Goal: Task Accomplishment & Management: Complete application form

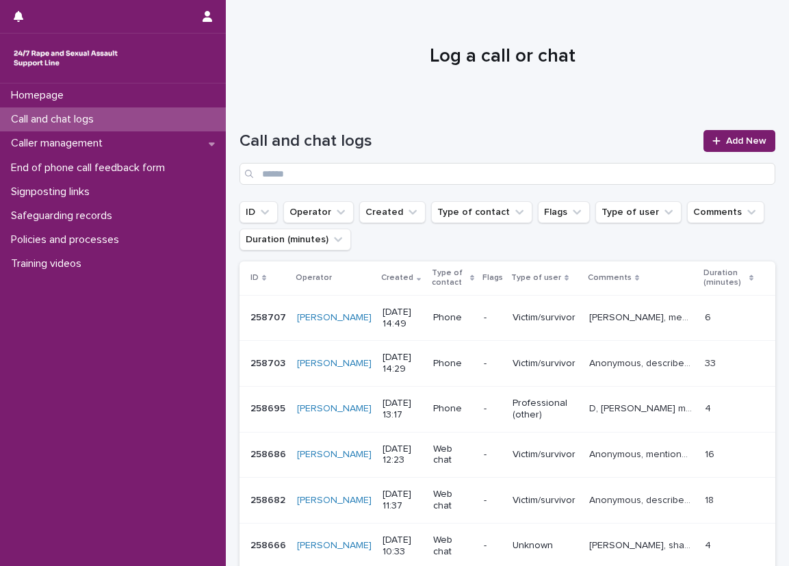
click at [183, 122] on div "Call and chat logs" at bounding box center [113, 119] width 226 height 24
click at [726, 144] on span "Add New" at bounding box center [746, 141] width 40 height 10
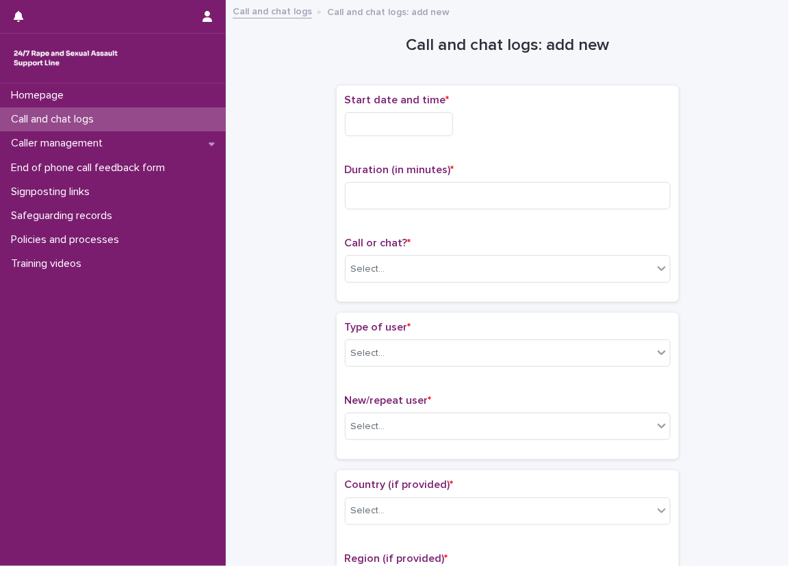
click at [378, 127] on input "text" at bounding box center [399, 124] width 108 height 24
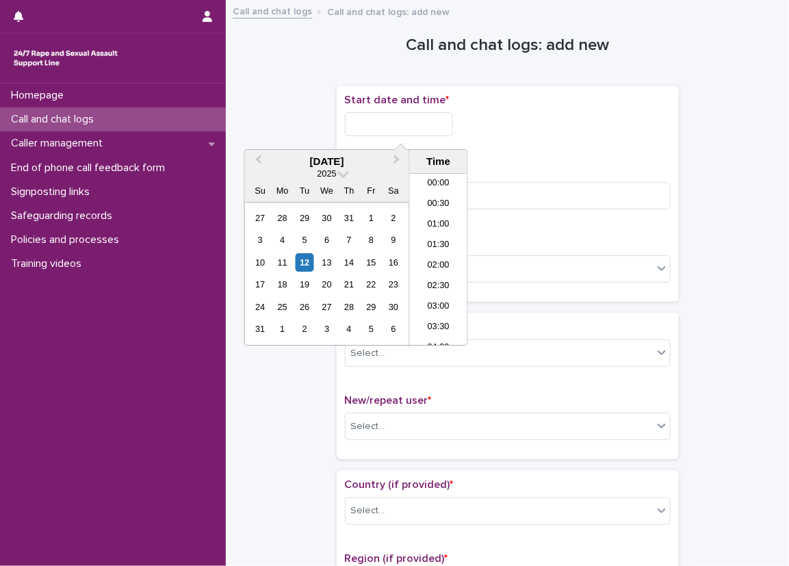
scroll to position [561, 0]
click at [432, 230] on li "15:00" at bounding box center [439, 238] width 58 height 21
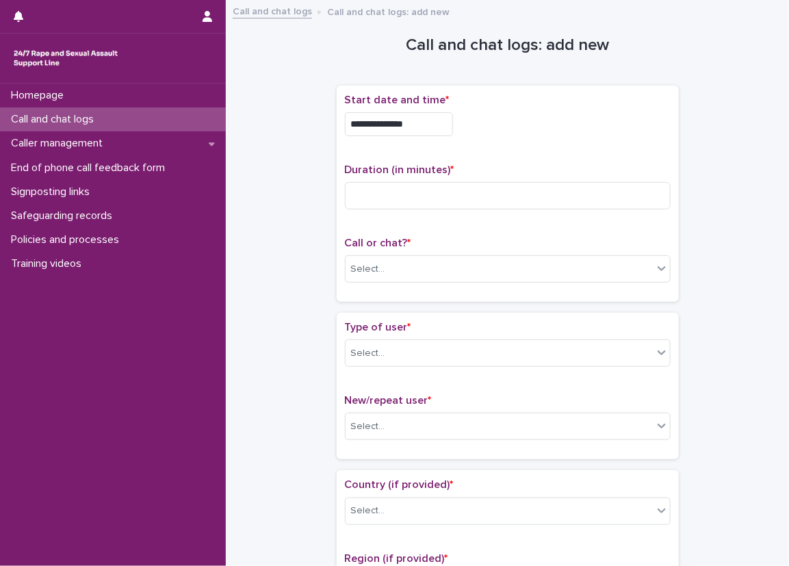
click at [440, 91] on div "**********" at bounding box center [508, 194] width 342 height 216
click at [435, 129] on input "**********" at bounding box center [399, 124] width 108 height 24
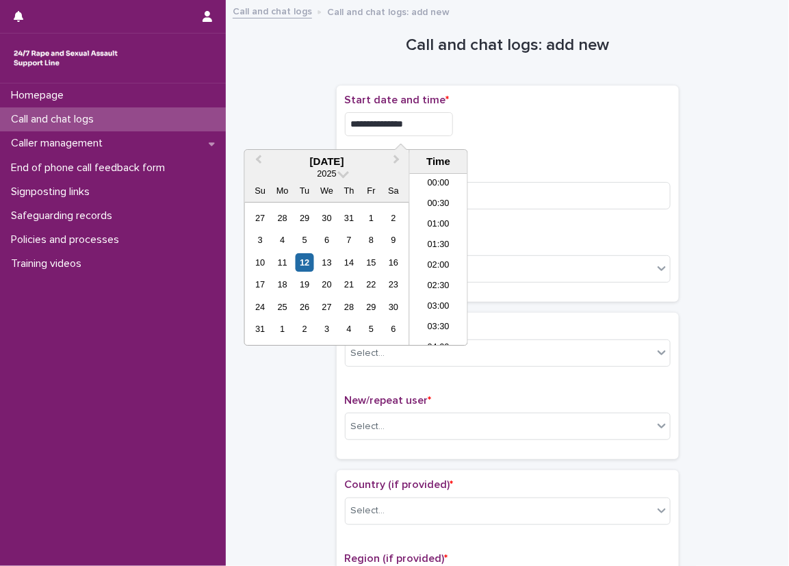
scroll to position [540, 0]
type input "**********"
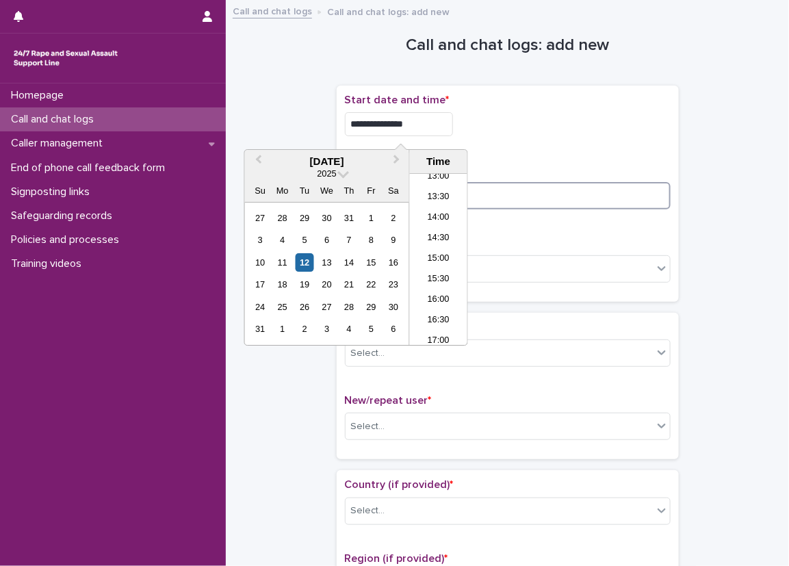
click at [559, 200] on input at bounding box center [508, 195] width 326 height 27
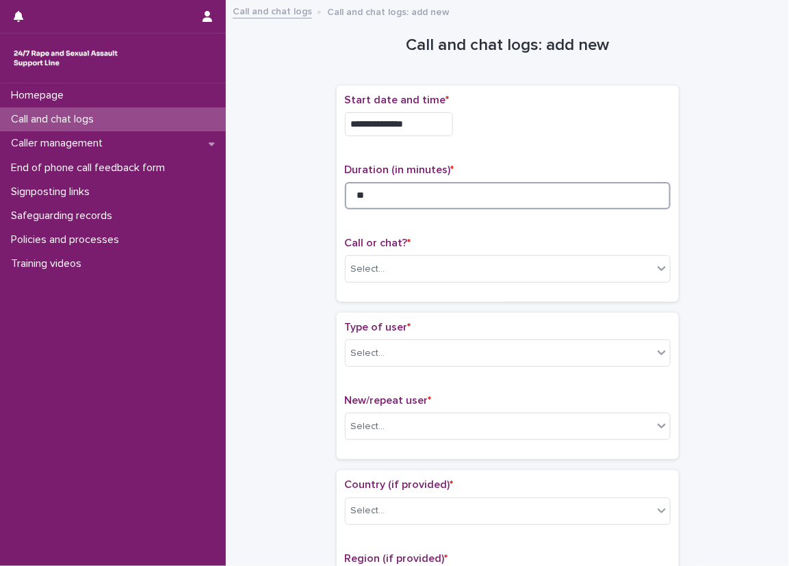
type input "**"
click at [534, 237] on p "Call or chat? *" at bounding box center [508, 243] width 326 height 13
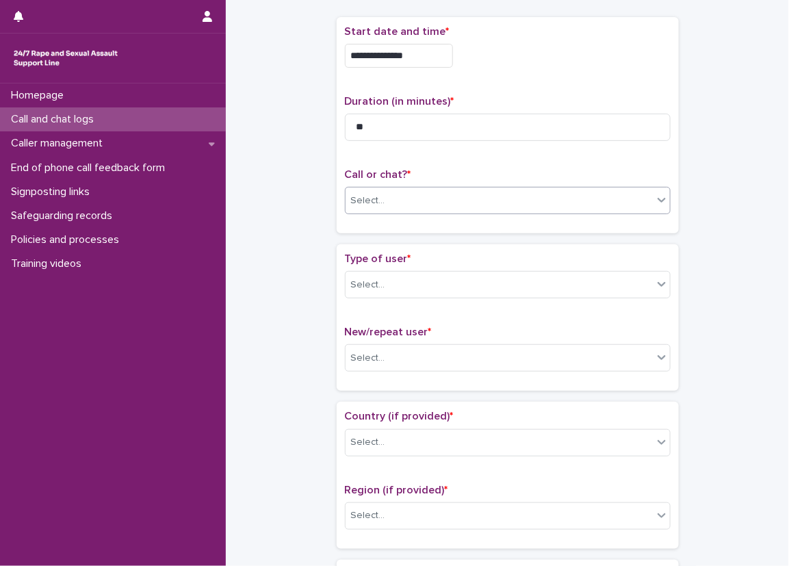
click at [495, 189] on div "Select..." at bounding box center [498, 200] width 307 height 23
click at [467, 235] on div "Phone" at bounding box center [502, 226] width 324 height 24
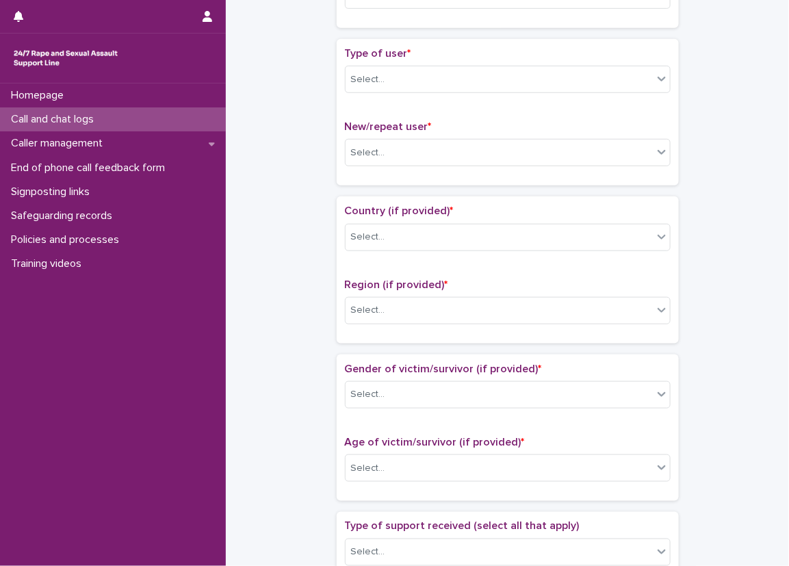
scroll to position [205, 0]
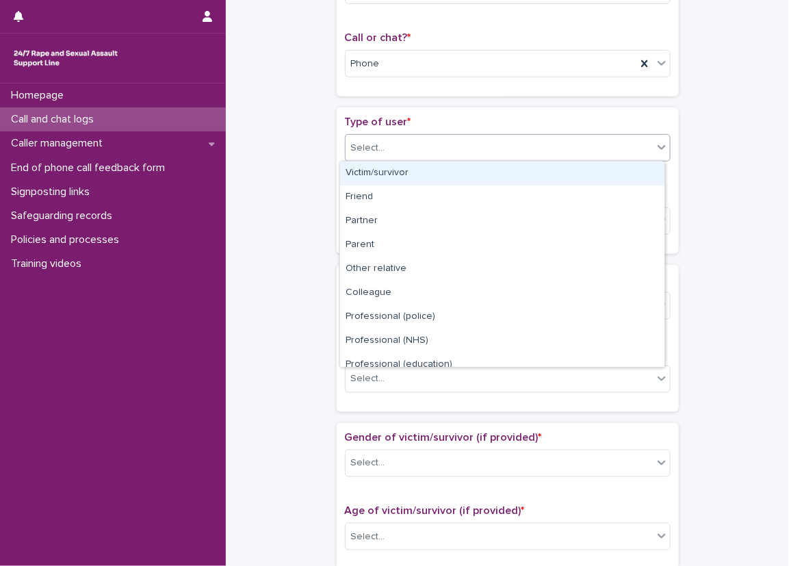
click at [657, 137] on div at bounding box center [661, 147] width 16 height 25
click at [547, 166] on div "Victim/survivor" at bounding box center [502, 173] width 324 height 24
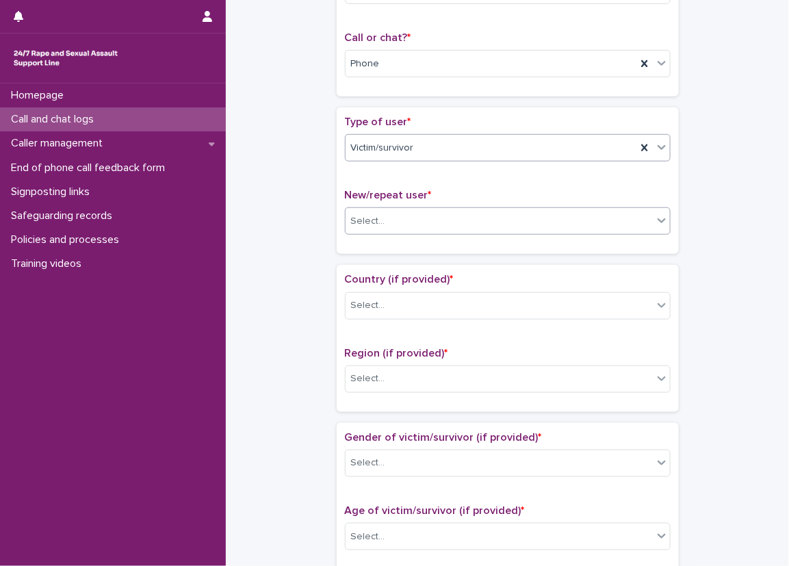
click at [490, 222] on div "Select..." at bounding box center [498, 221] width 307 height 23
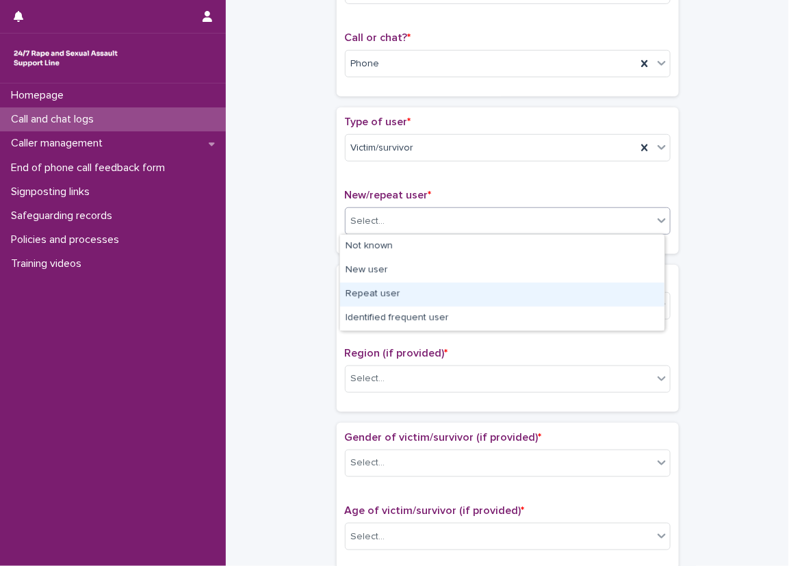
click at [477, 303] on div "Repeat user" at bounding box center [502, 295] width 324 height 24
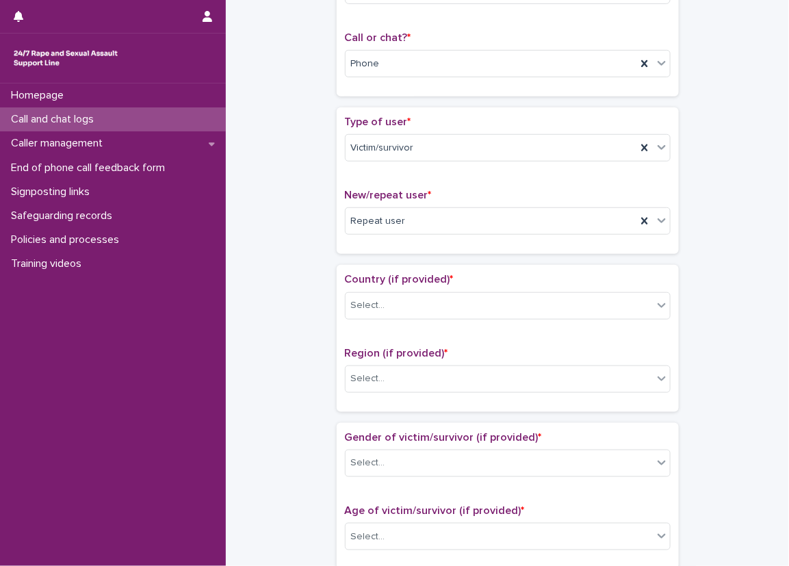
click at [363, 255] on div "Loading... Saving… Type of user * Victim/survivor New/repeat user * Repeat user" at bounding box center [508, 185] width 342 height 157
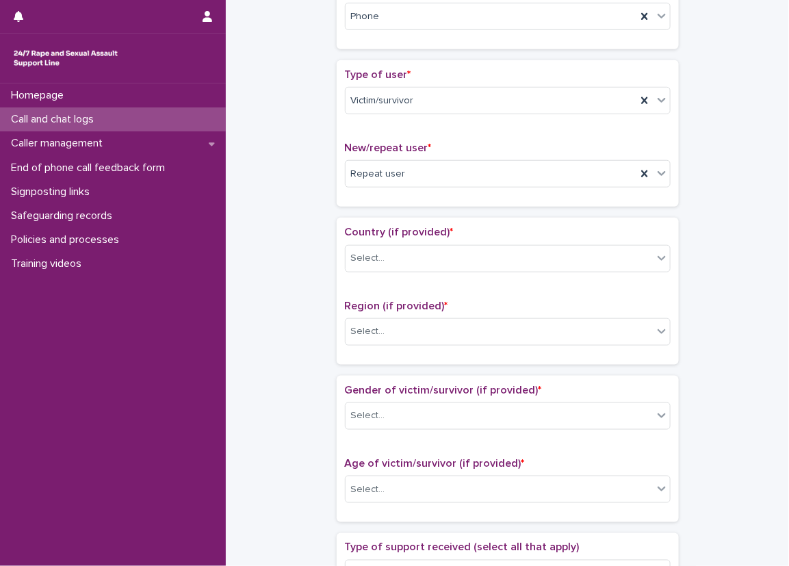
scroll to position [274, 0]
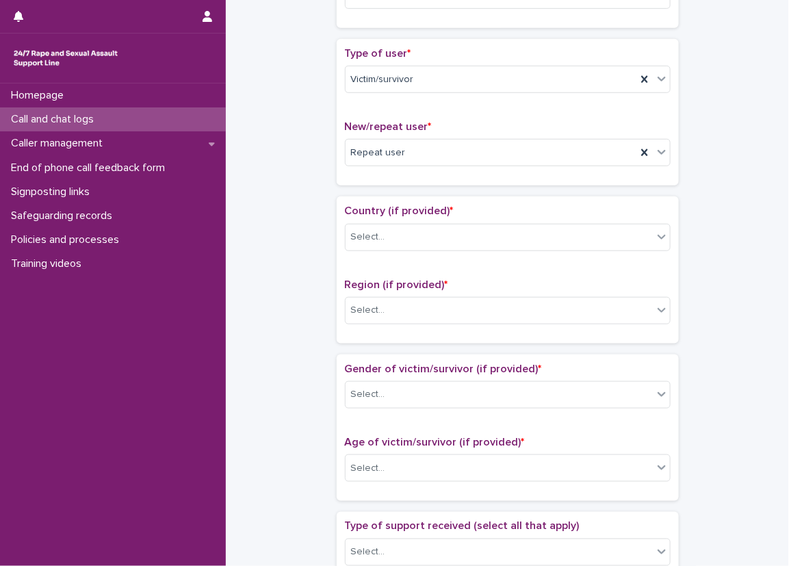
click at [420, 234] on div "Select..." at bounding box center [498, 237] width 307 height 23
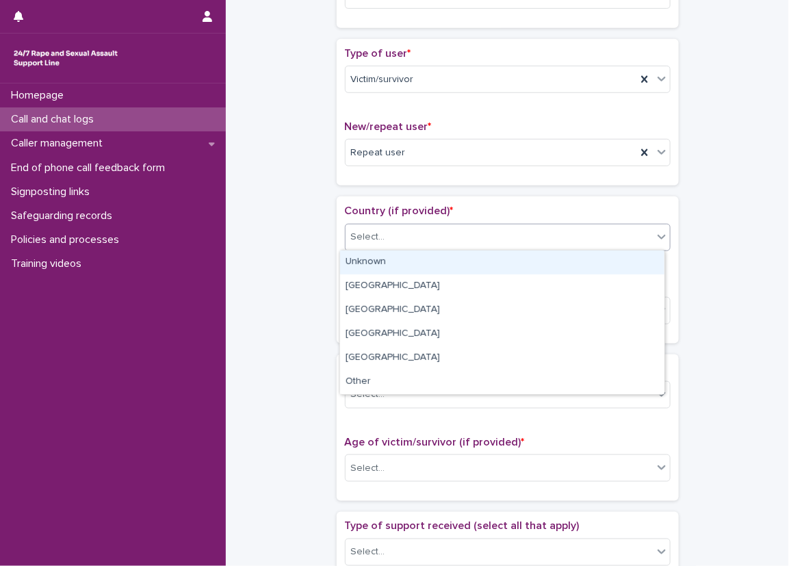
drag, startPoint x: 420, startPoint y: 252, endPoint x: 417, endPoint y: 264, distance: 11.9
click at [420, 252] on div "Unknown" at bounding box center [502, 262] width 324 height 24
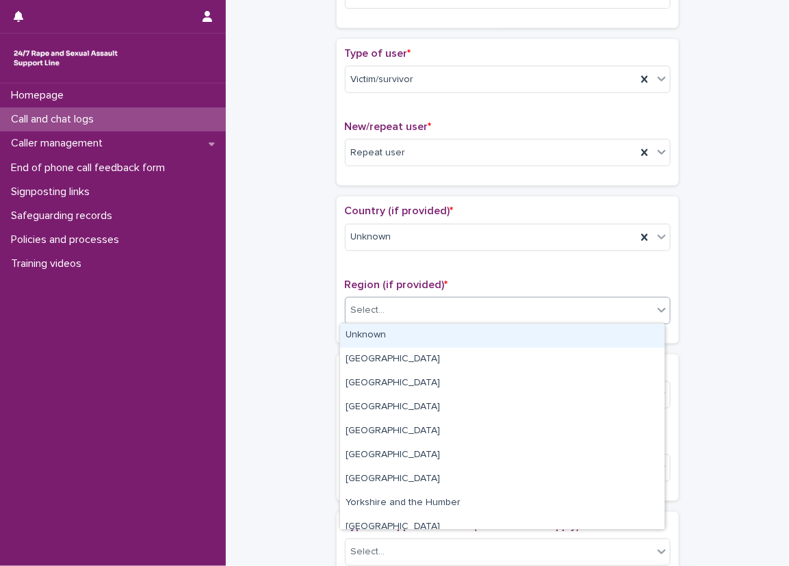
click at [401, 313] on div "Select..." at bounding box center [498, 310] width 307 height 23
click at [399, 333] on div "Unknown" at bounding box center [502, 336] width 324 height 24
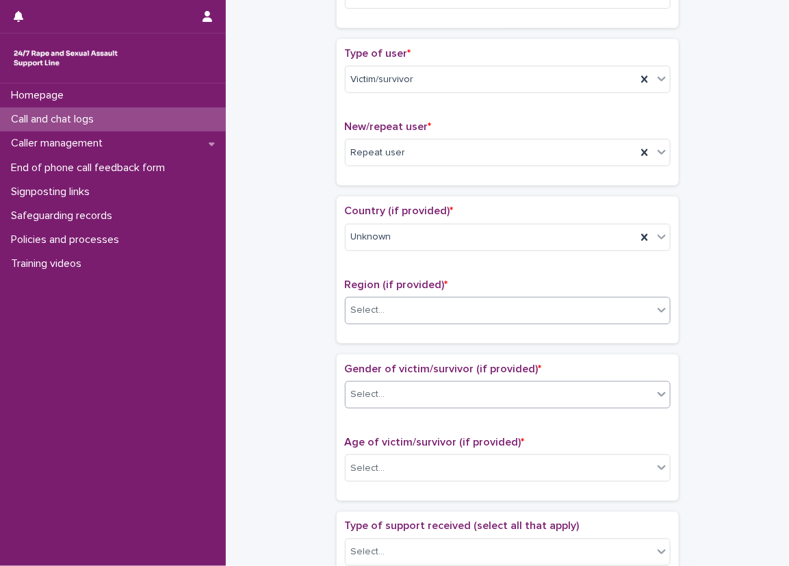
click at [386, 383] on div "Select..." at bounding box center [498, 394] width 307 height 23
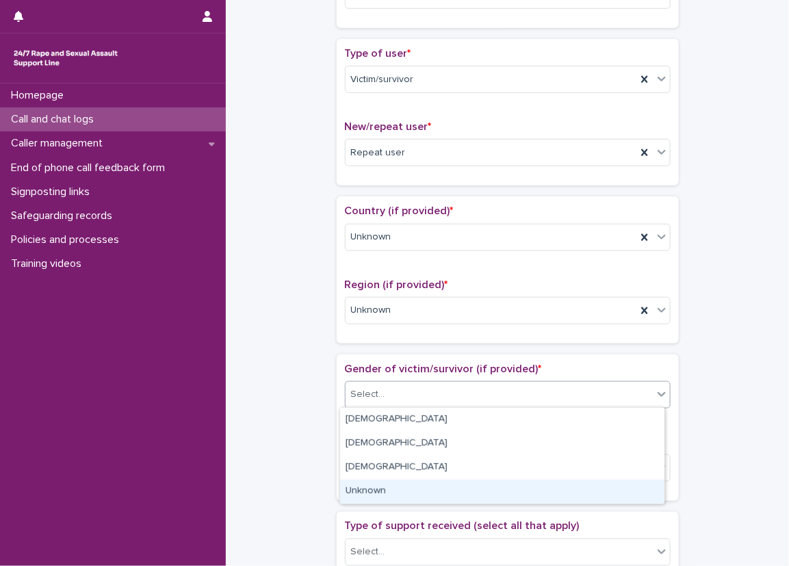
click at [388, 480] on div "Unknown" at bounding box center [502, 492] width 324 height 24
click at [386, 475] on div "Select..." at bounding box center [498, 468] width 307 height 23
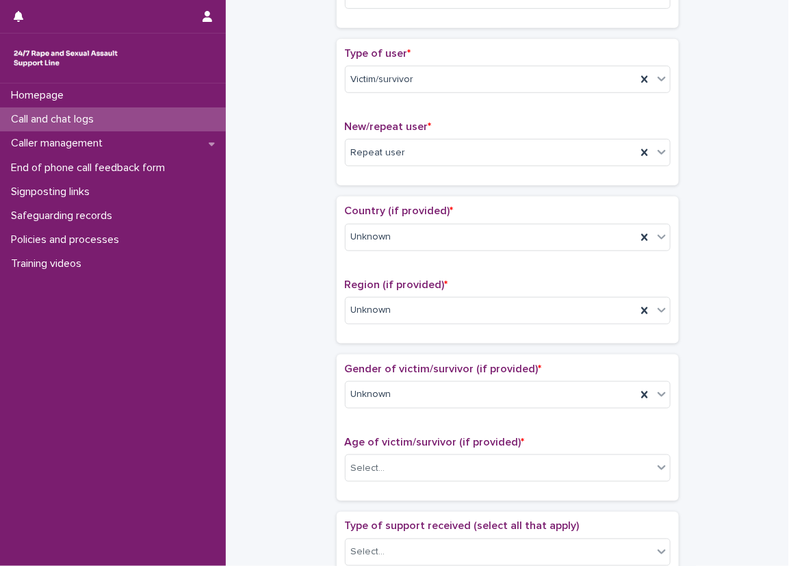
click at [381, 490] on div "Age of victim/survivor (if provided) * Select..." at bounding box center [508, 464] width 326 height 57
click at [386, 469] on input "text" at bounding box center [386, 468] width 1 height 12
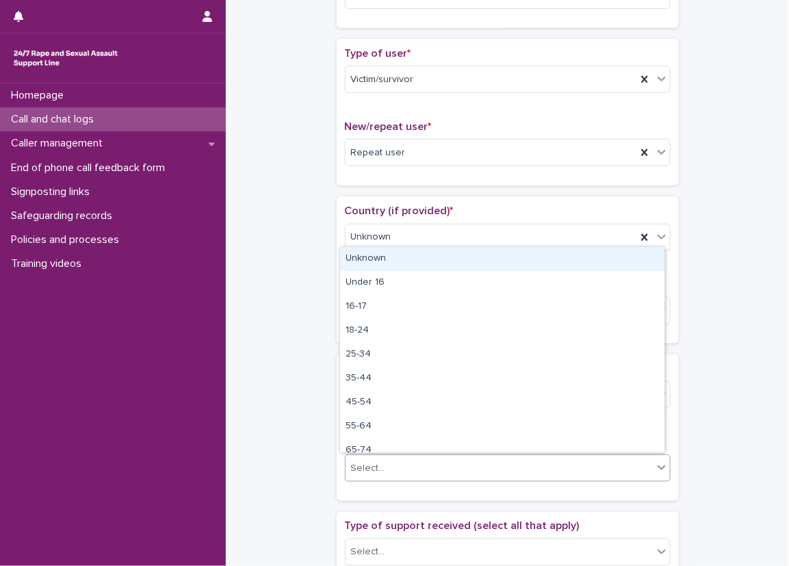
click at [378, 261] on div "Unknown" at bounding box center [502, 259] width 324 height 24
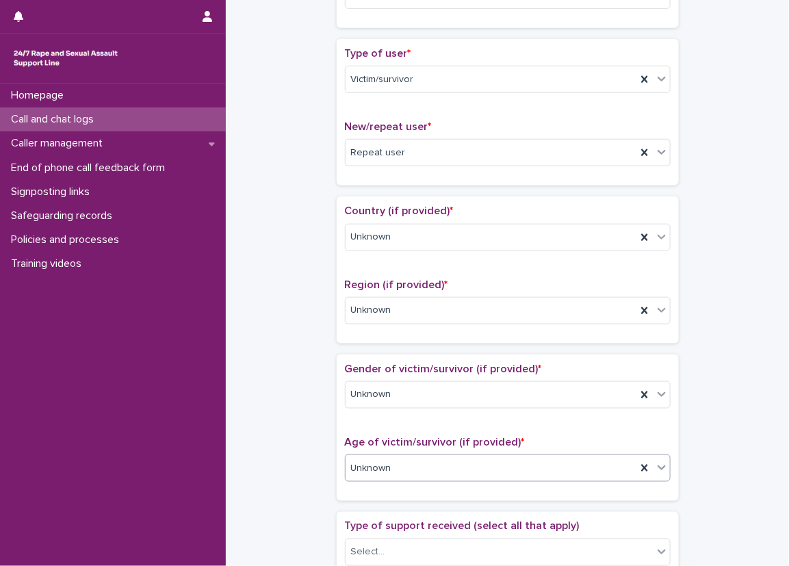
click at [312, 415] on div "**********" at bounding box center [507, 434] width 536 height 1399
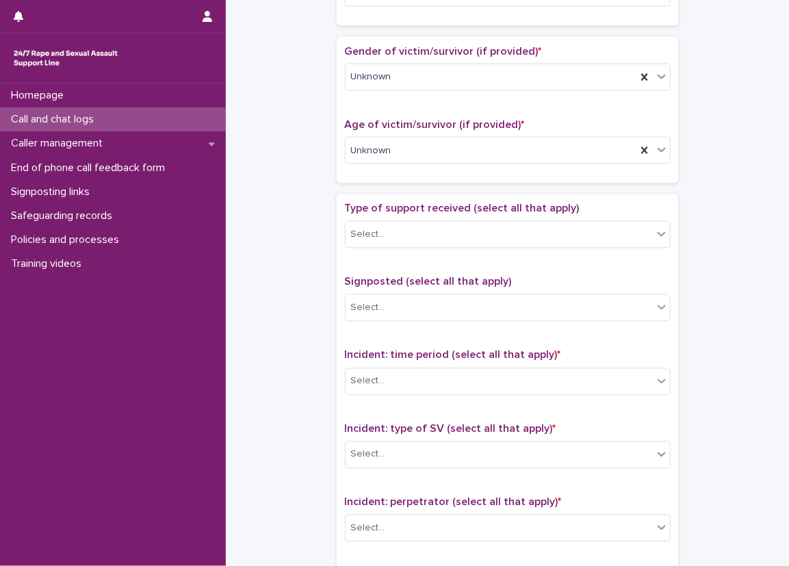
scroll to position [616, 0]
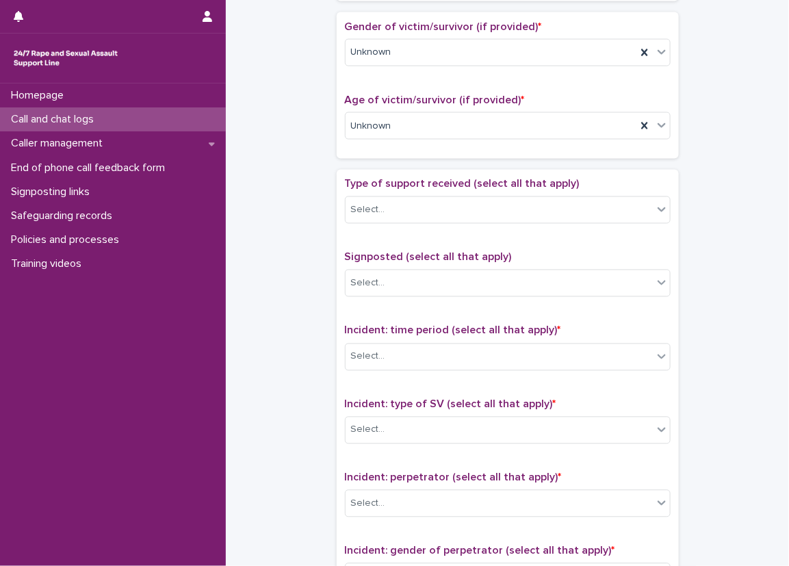
click at [402, 186] on span "Type of support received (select all that apply)" at bounding box center [462, 184] width 235 height 11
click at [412, 205] on div "Select..." at bounding box center [498, 210] width 307 height 23
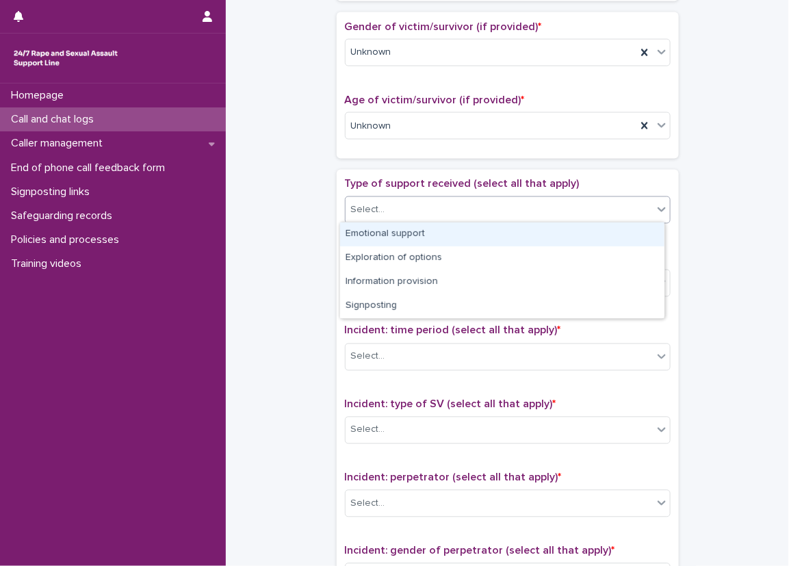
click at [417, 226] on div "Emotional support" at bounding box center [502, 234] width 324 height 24
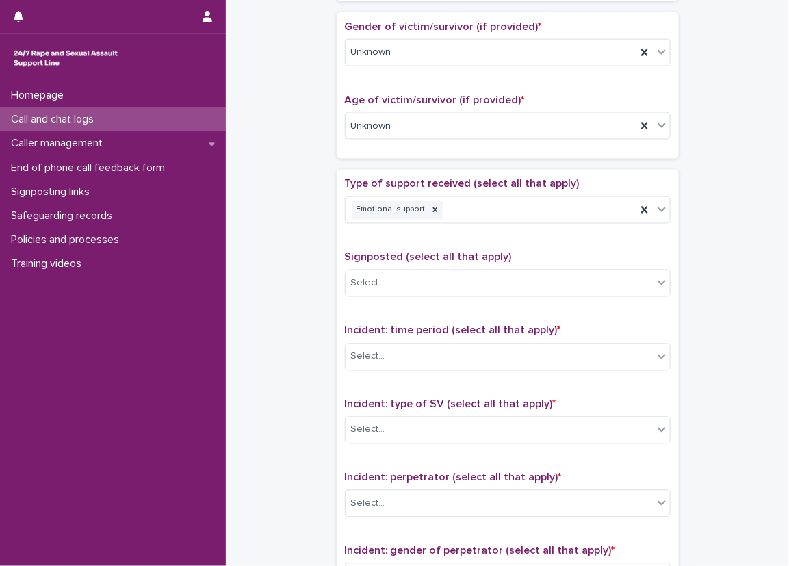
click at [345, 233] on div "Type of support received (select all that apply) Emotional support" at bounding box center [508, 206] width 326 height 57
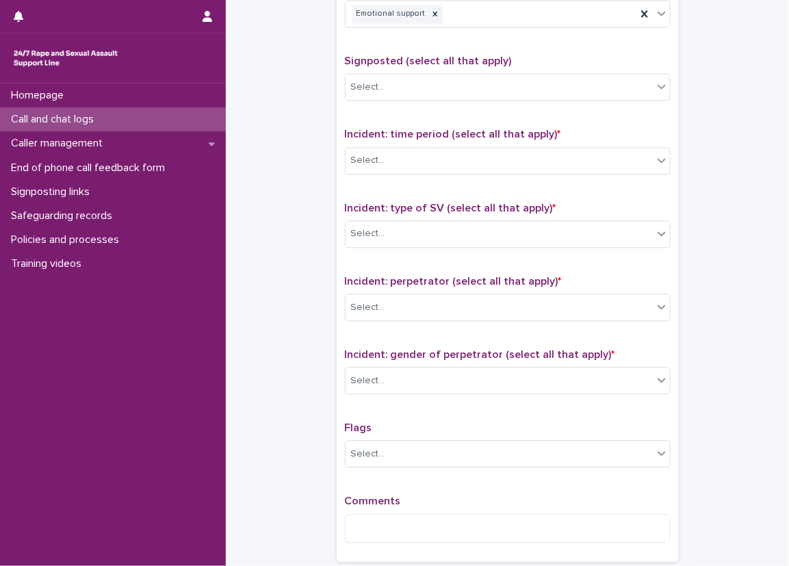
scroll to position [889, 0]
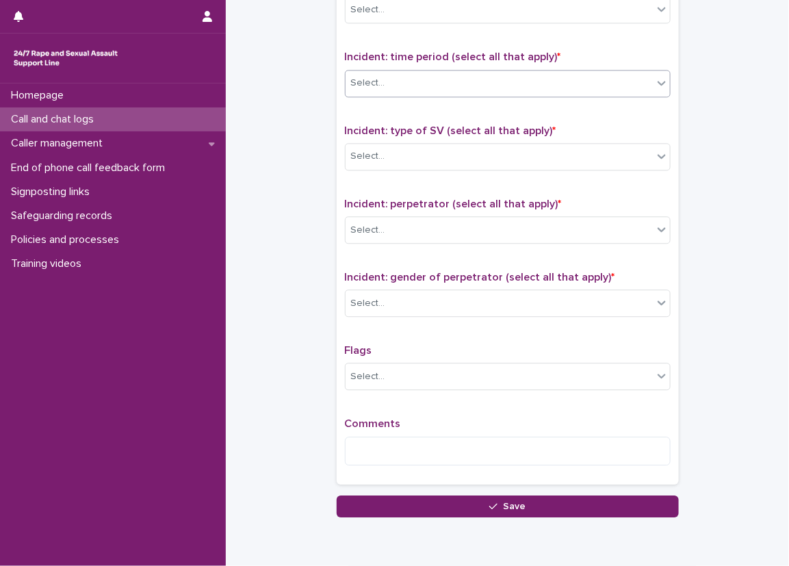
click at [352, 83] on div "Select..." at bounding box center [368, 83] width 34 height 14
click at [425, 157] on div "Select..." at bounding box center [498, 156] width 307 height 23
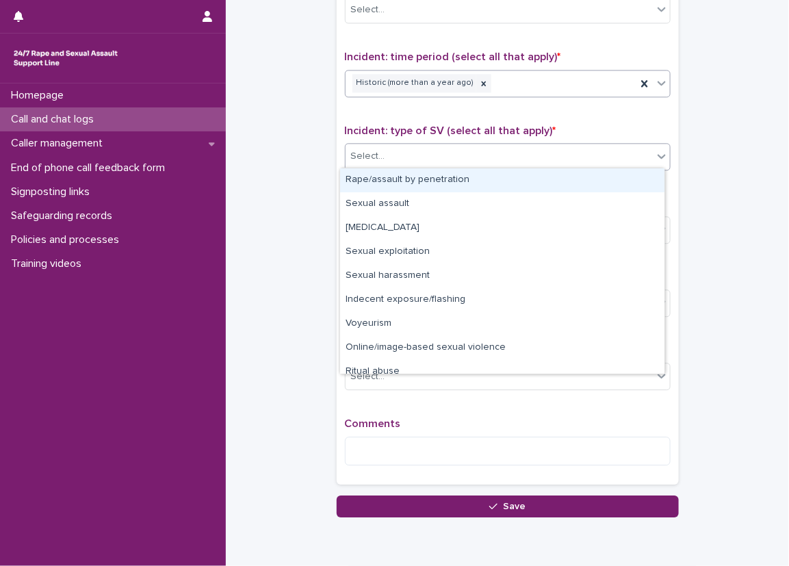
click at [438, 182] on div "Rape/assault by penetration" at bounding box center [502, 180] width 324 height 24
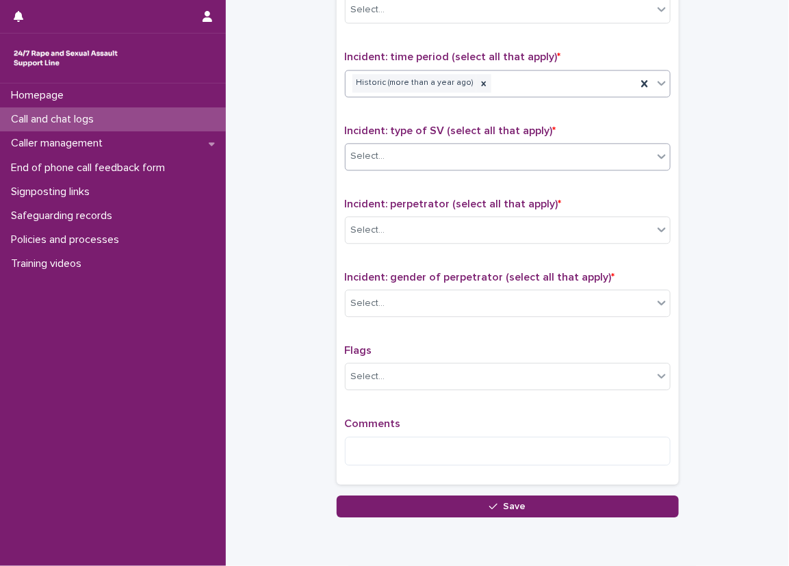
click at [532, 170] on div "Incident: type of SV (select all that apply) * option Rape/assault by penetrati…" at bounding box center [508, 153] width 326 height 57
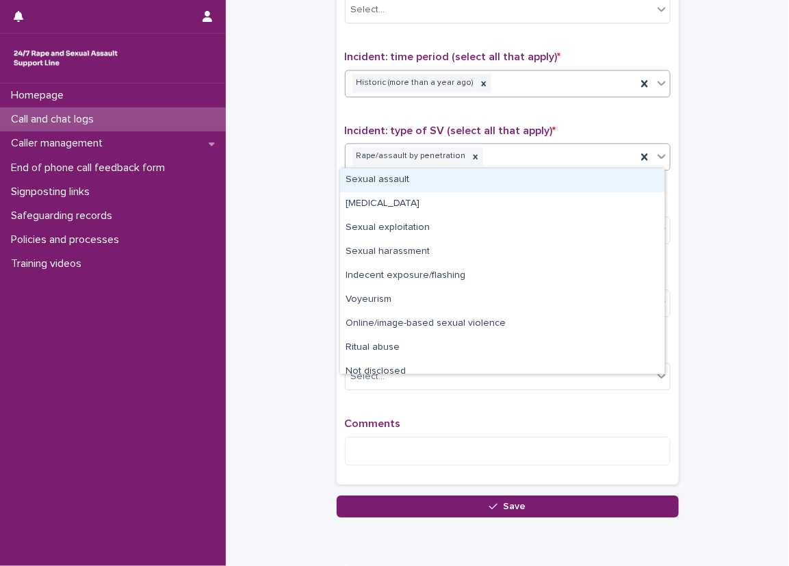
click at [534, 164] on div "Rape/assault by penetration" at bounding box center [490, 156] width 291 height 24
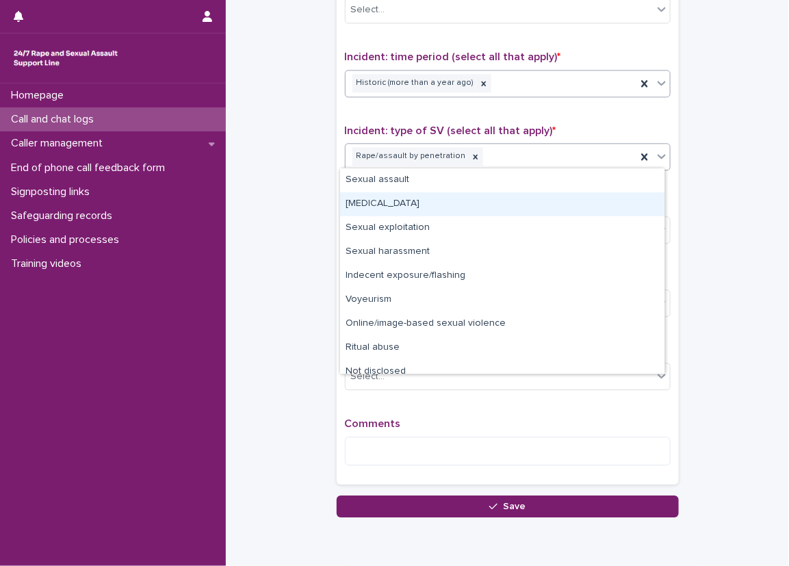
click at [555, 197] on div "[MEDICAL_DATA]" at bounding box center [502, 204] width 324 height 24
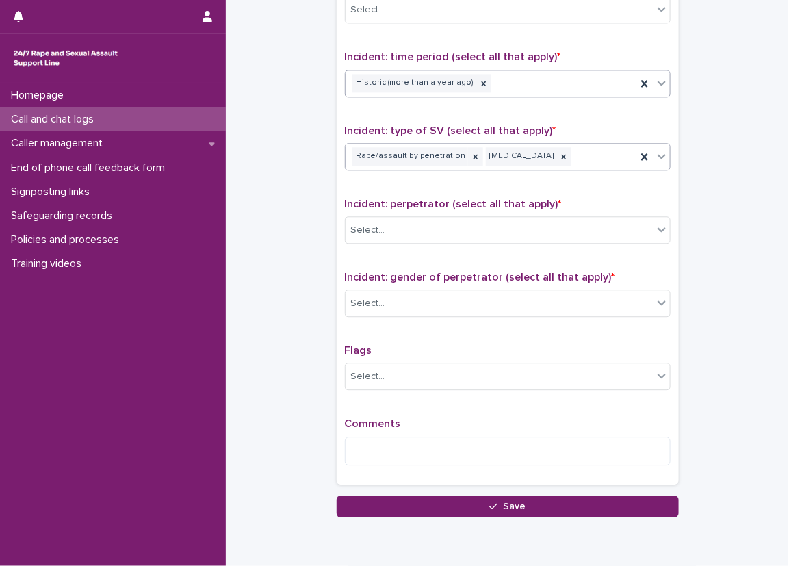
click at [552, 181] on div "Type of support received (select all that apply) Emotional support Signposted (…" at bounding box center [508, 190] width 326 height 572
click at [586, 220] on div "Select..." at bounding box center [498, 230] width 307 height 23
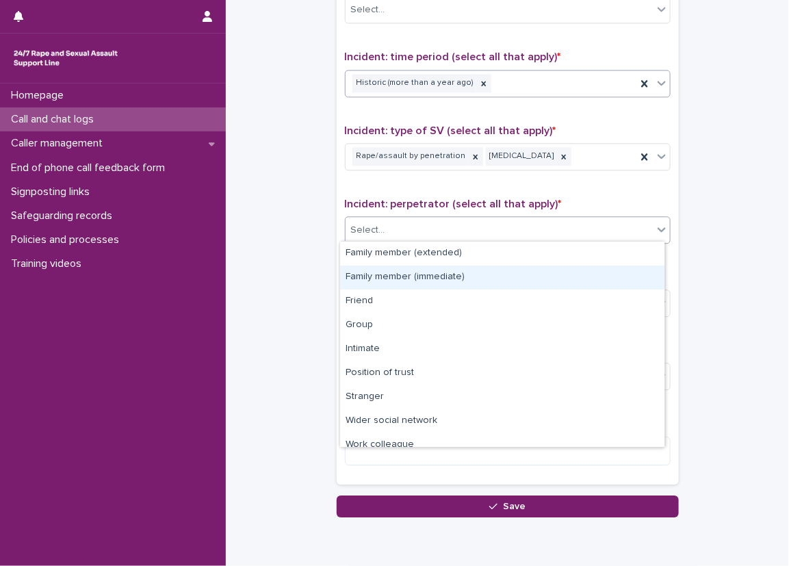
click at [444, 273] on div "Family member (immediate)" at bounding box center [502, 277] width 324 height 24
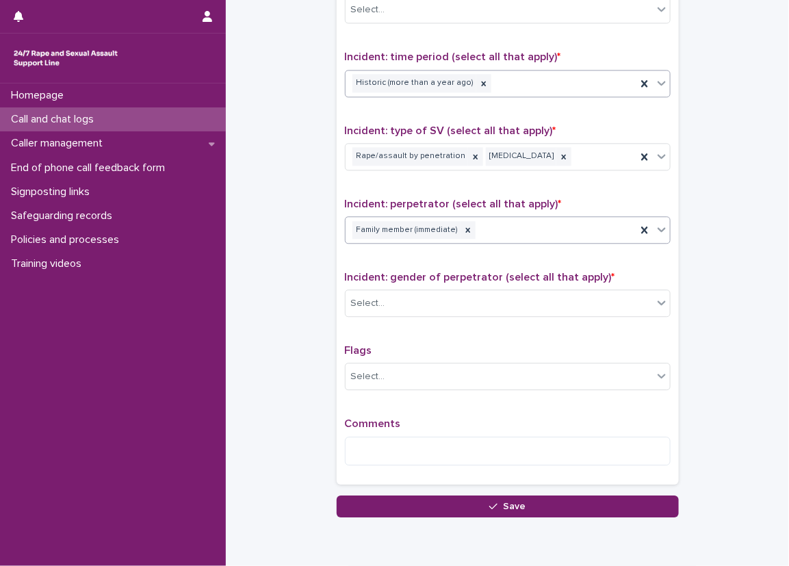
click at [451, 324] on div "Incident: gender of perpetrator (select all that apply) * Select..." at bounding box center [508, 299] width 326 height 57
click at [451, 309] on div "Select..." at bounding box center [498, 303] width 307 height 23
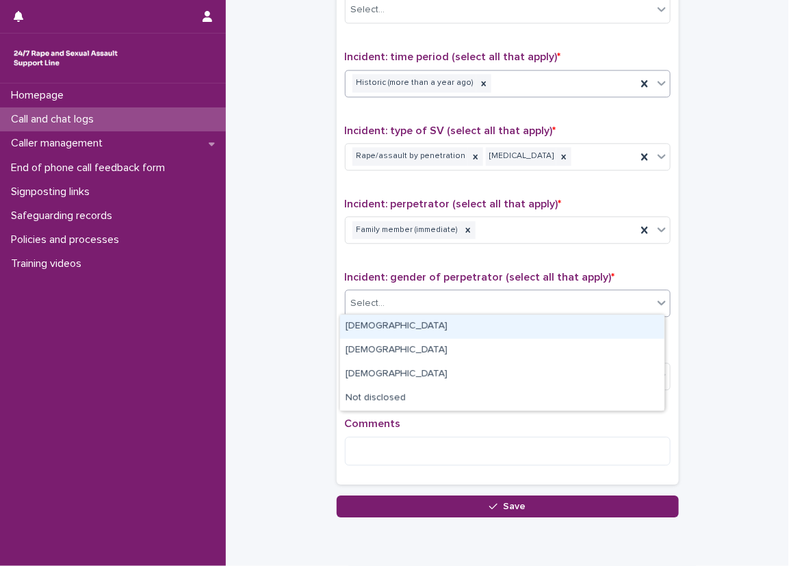
click at [451, 330] on div "[DEMOGRAPHIC_DATA]" at bounding box center [502, 327] width 324 height 24
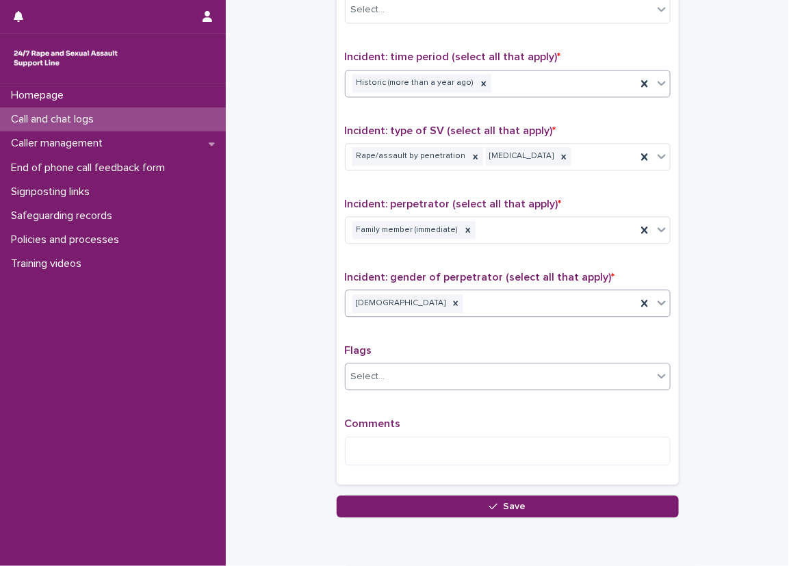
click at [393, 365] on div "Select..." at bounding box center [498, 376] width 307 height 23
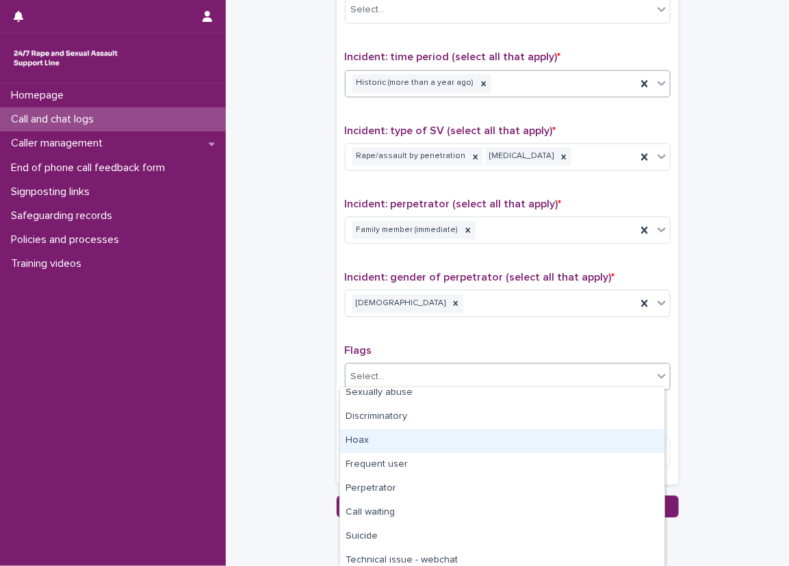
scroll to position [108, 0]
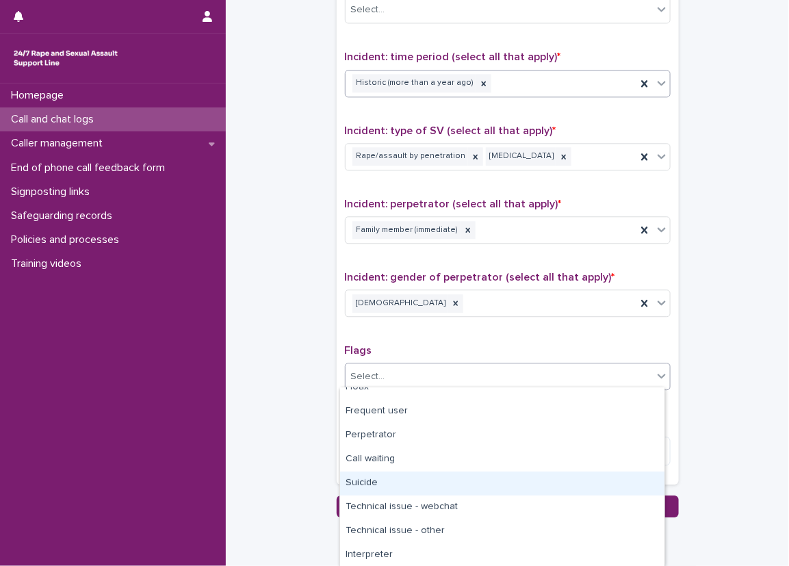
click at [391, 482] on div "Suicide" at bounding box center [502, 483] width 324 height 24
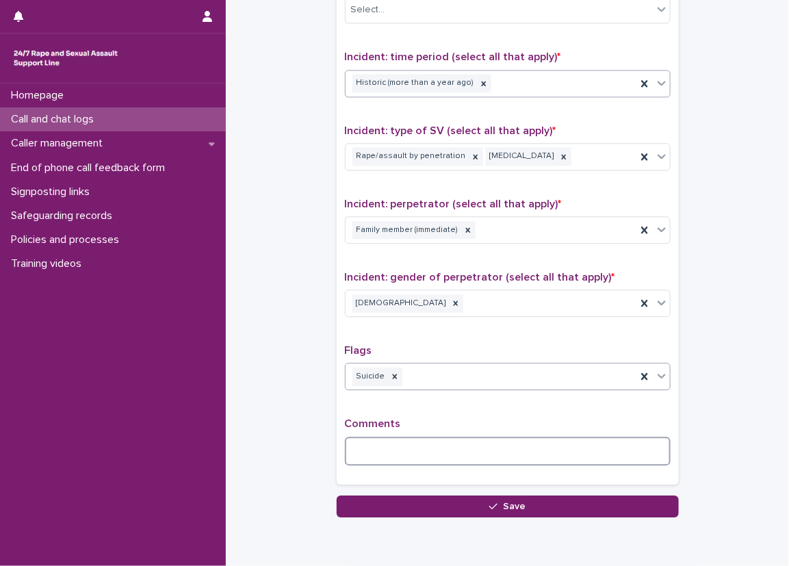
click at [395, 451] on textarea at bounding box center [508, 450] width 326 height 29
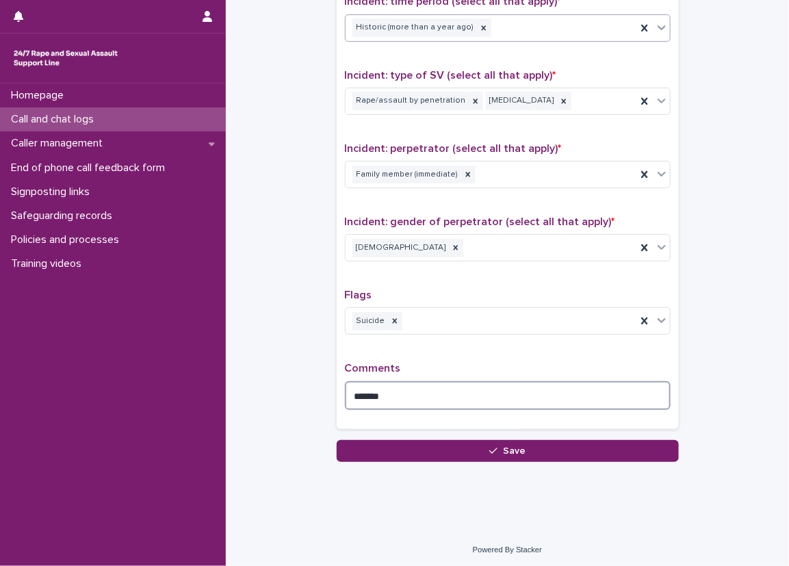
click at [380, 381] on textarea "******" at bounding box center [508, 395] width 326 height 29
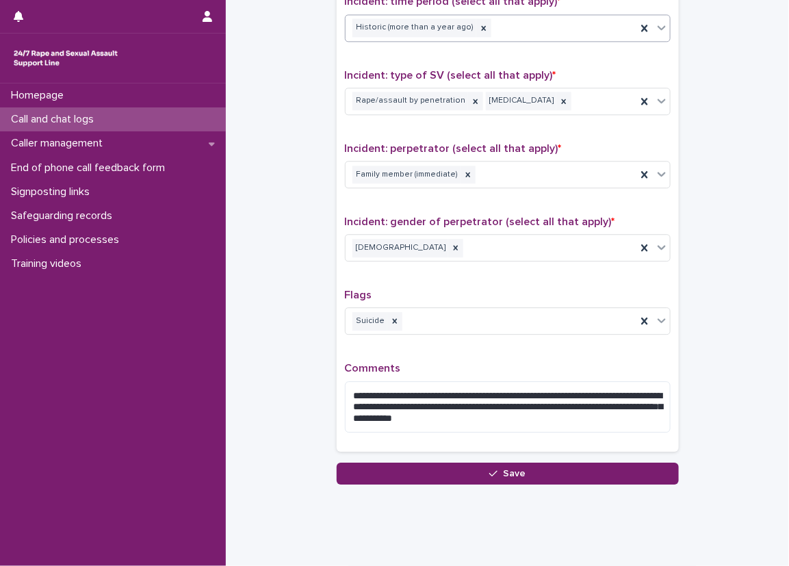
click at [501, 341] on div "Flags Suicide" at bounding box center [508, 317] width 326 height 57
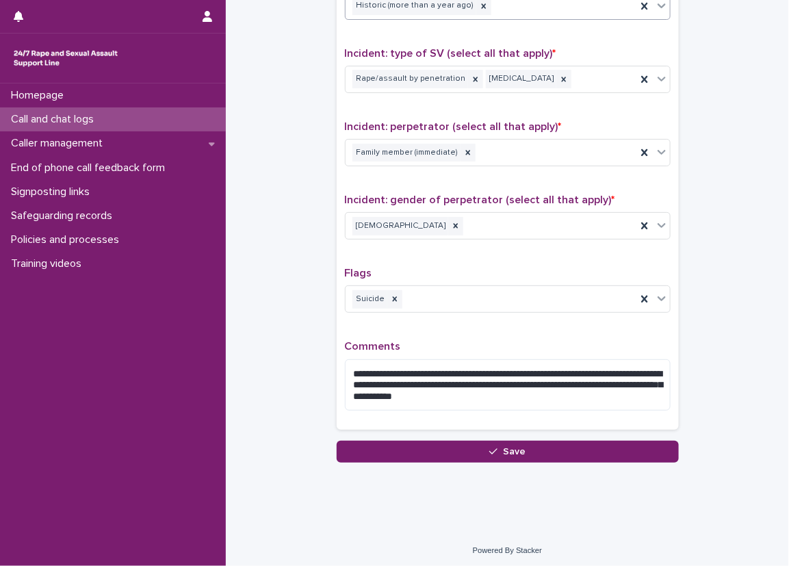
scroll to position [967, 0]
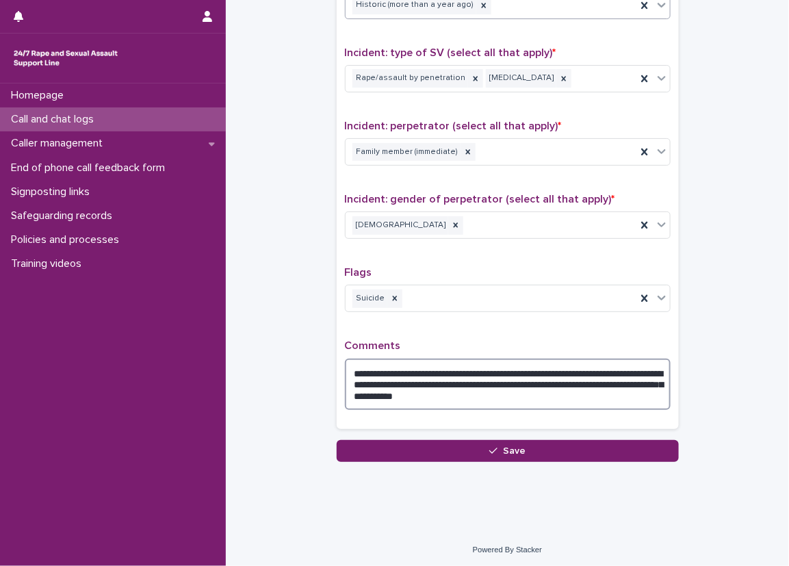
click at [549, 399] on textarea "**********" at bounding box center [508, 384] width 326 height 52
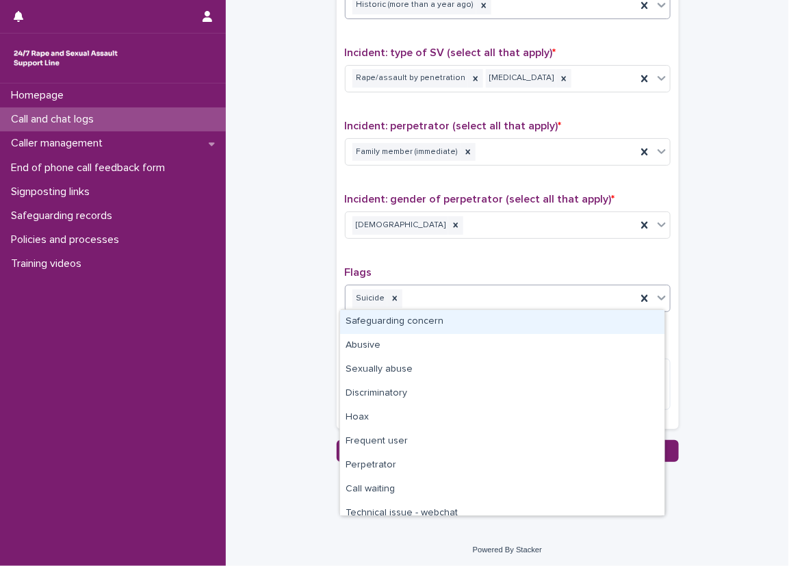
click at [396, 299] on div "Suicide" at bounding box center [490, 299] width 291 height 24
click at [391, 293] on icon at bounding box center [395, 298] width 10 height 10
click at [432, 251] on div "**********" at bounding box center [508, 123] width 326 height 594
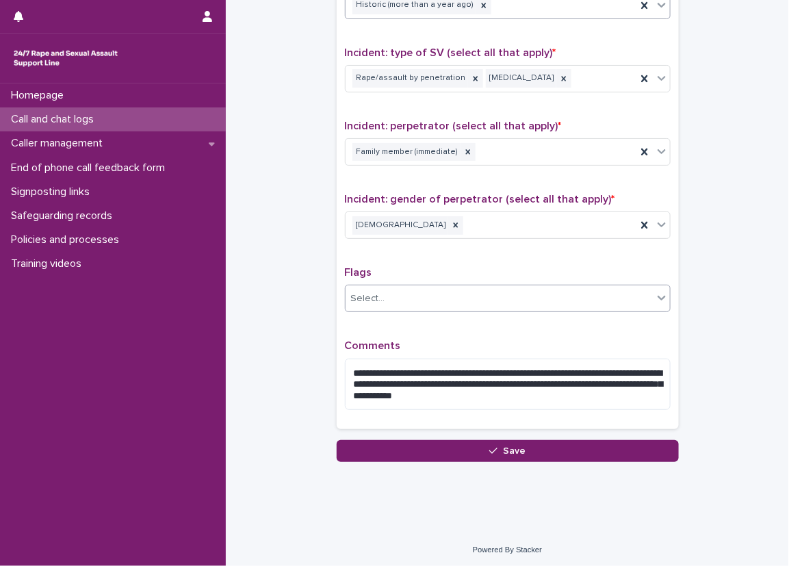
click at [495, 326] on div "**********" at bounding box center [508, 123] width 326 height 594
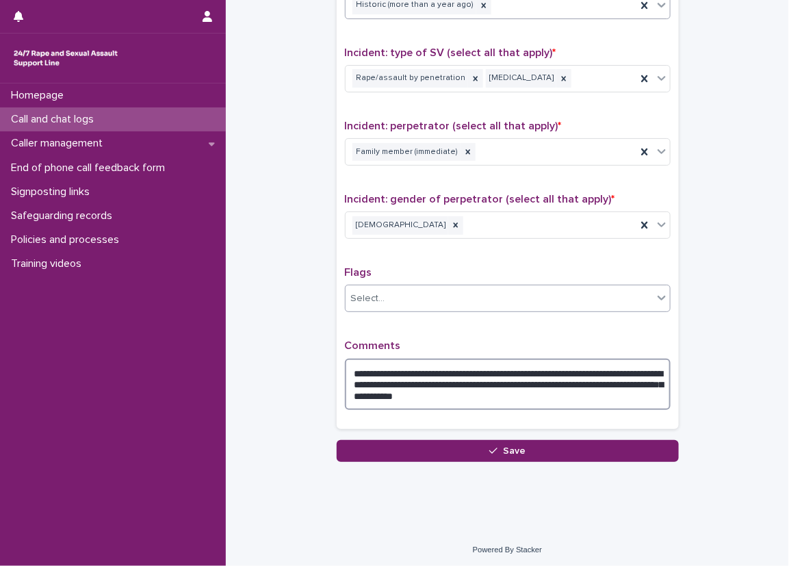
click at [549, 397] on textarea "**********" at bounding box center [508, 384] width 326 height 52
click at [659, 393] on textarea "**********" at bounding box center [508, 384] width 326 height 52
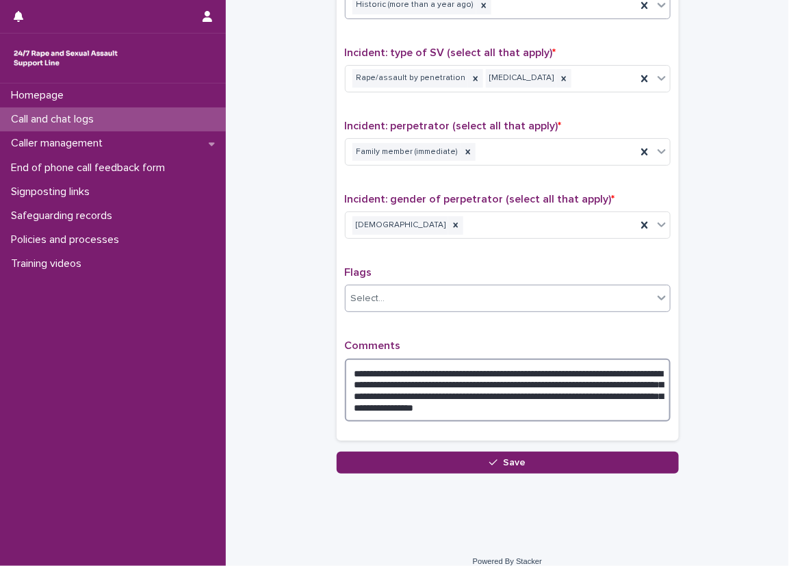
type textarea "**********"
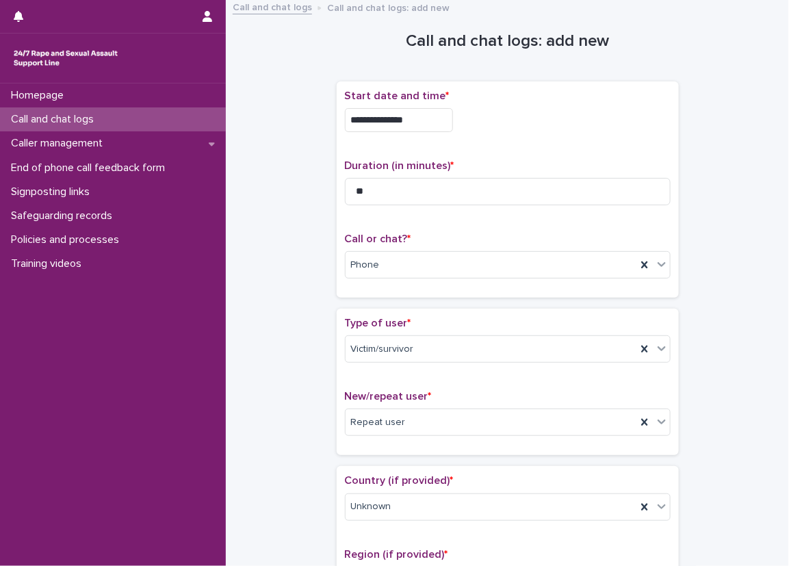
scroll to position [0, 0]
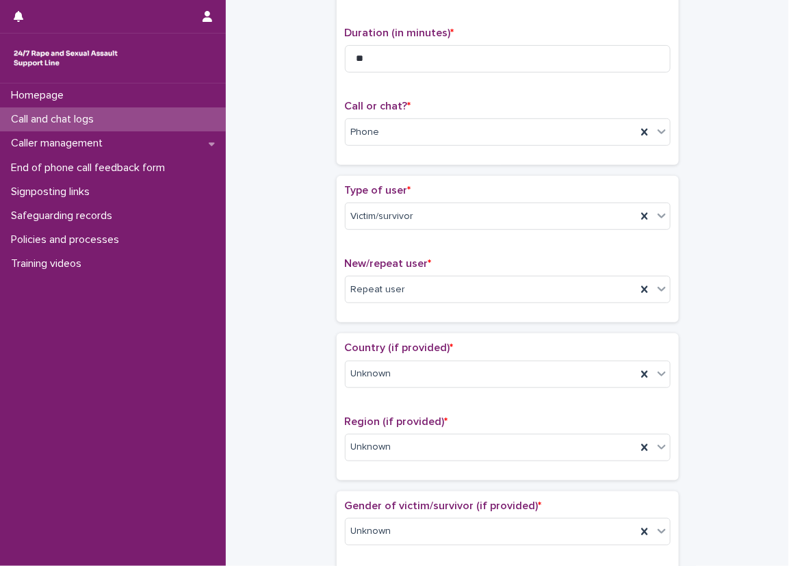
scroll to position [68, 0]
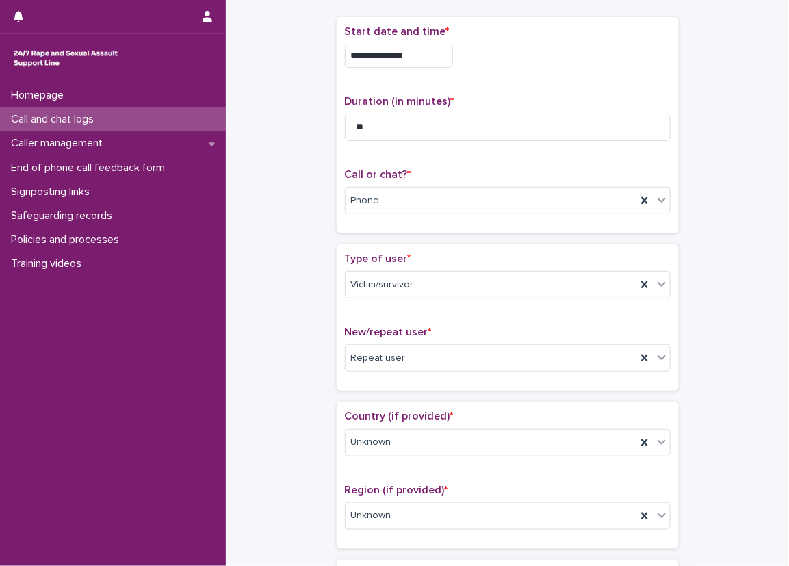
click at [33, 565] on html "**********" at bounding box center [394, 283] width 789 height 566
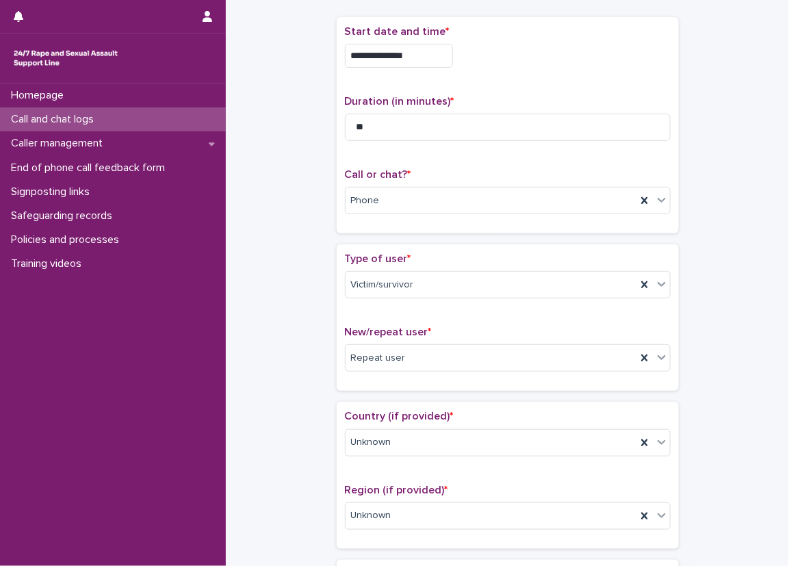
click at [80, 528] on div "Homepage Call and chat logs Caller management End of phone call feedback form S…" at bounding box center [113, 324] width 226 height 482
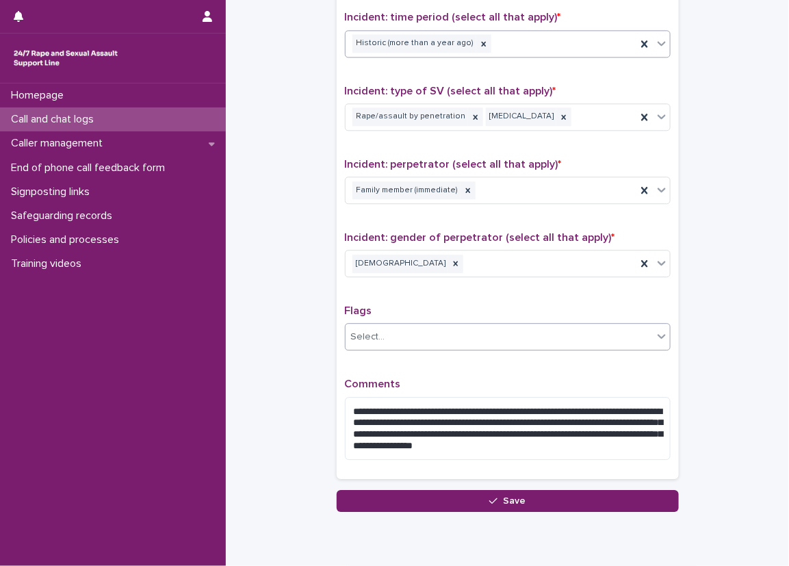
scroll to position [928, 0]
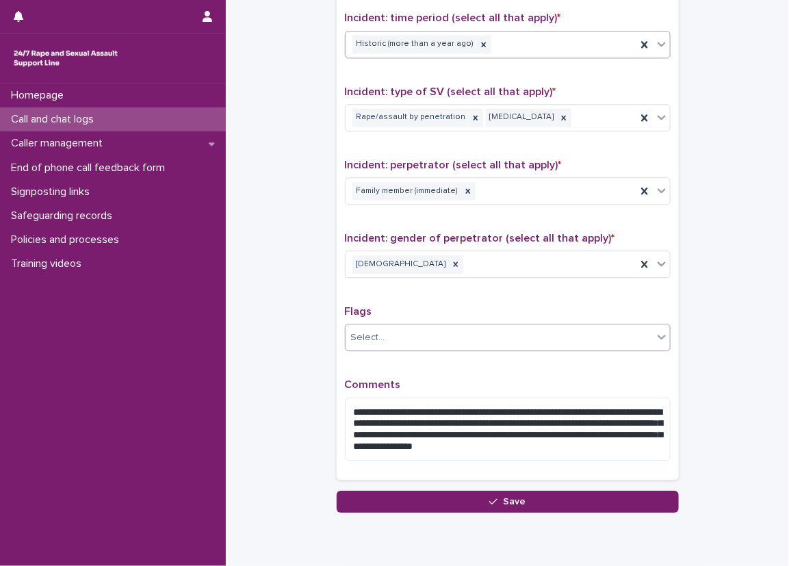
click at [473, 144] on div "**********" at bounding box center [508, 168] width 326 height 606
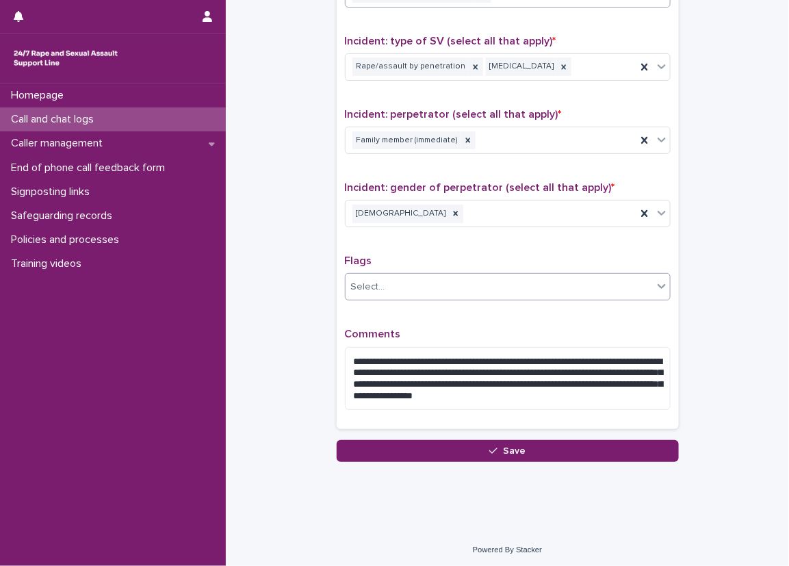
scroll to position [910, 0]
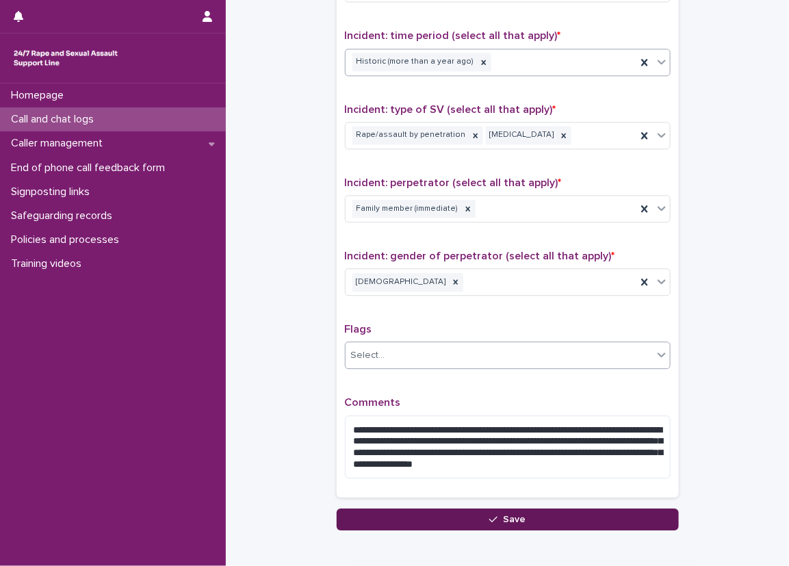
click at [339, 508] on button "Save" at bounding box center [508, 519] width 342 height 22
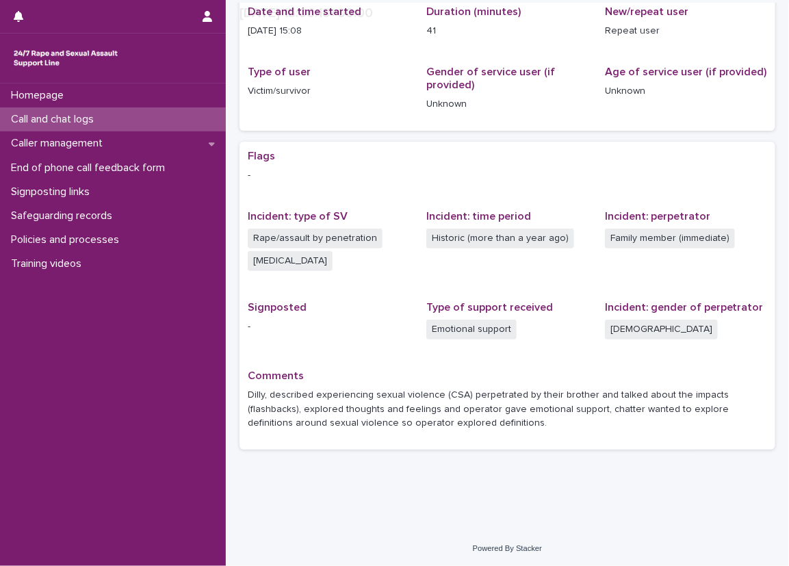
scroll to position [157, 0]
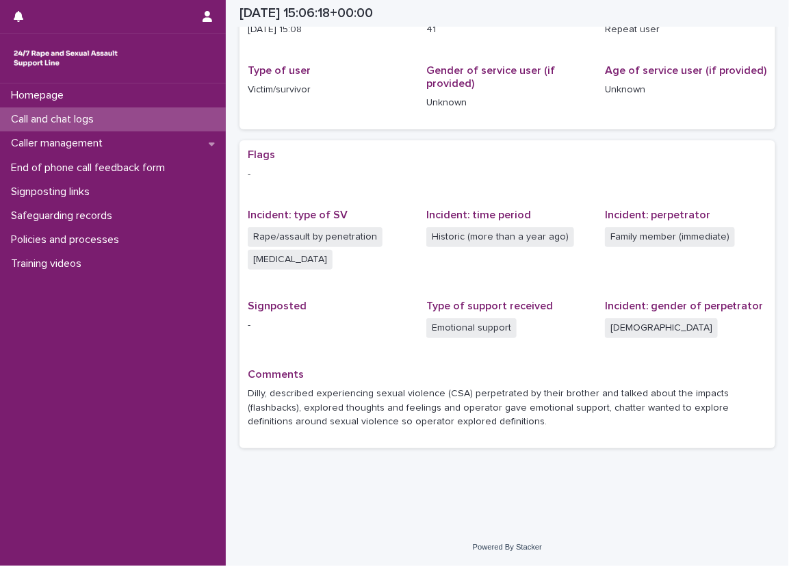
click at [131, 110] on div "Call and chat logs" at bounding box center [113, 119] width 226 height 24
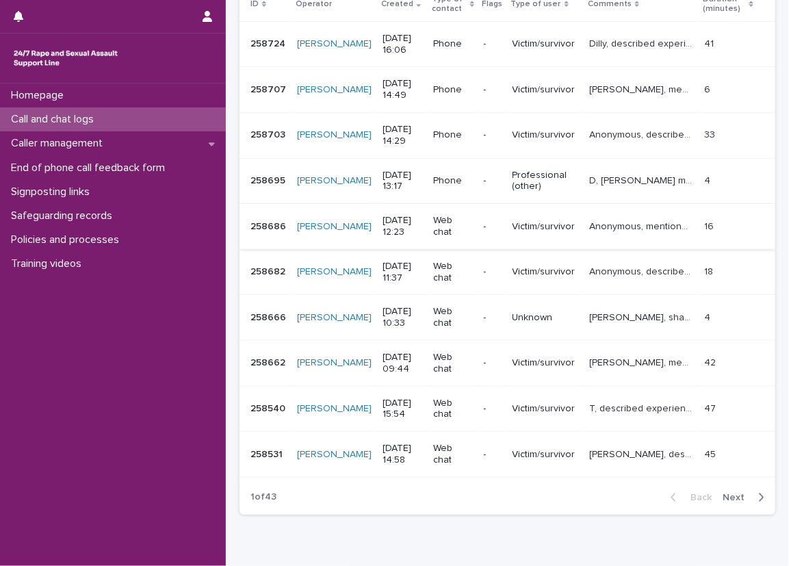
scroll to position [205, 0]
